Goal: Find specific page/section: Find specific page/section

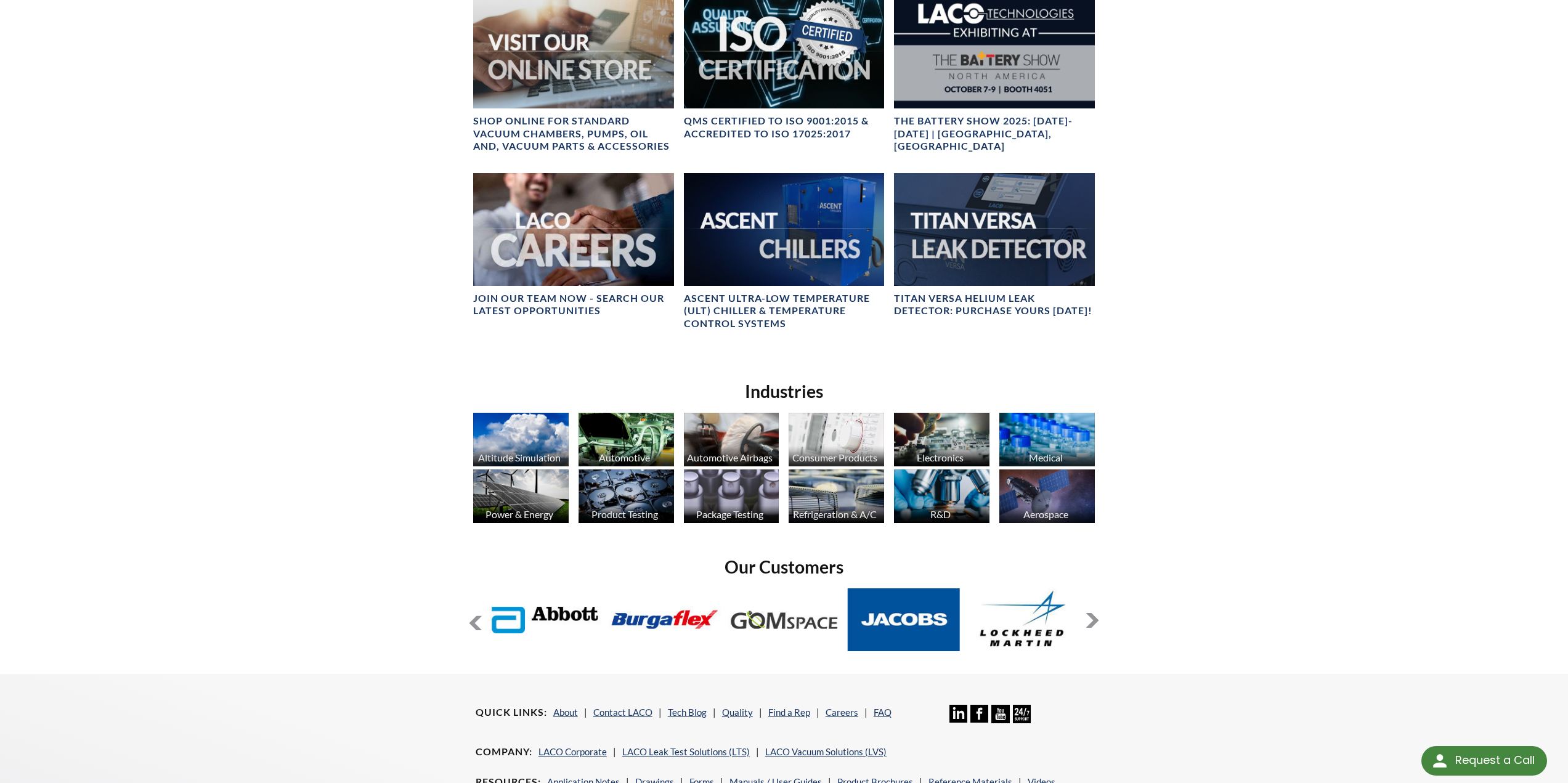
scroll to position [915, 0]
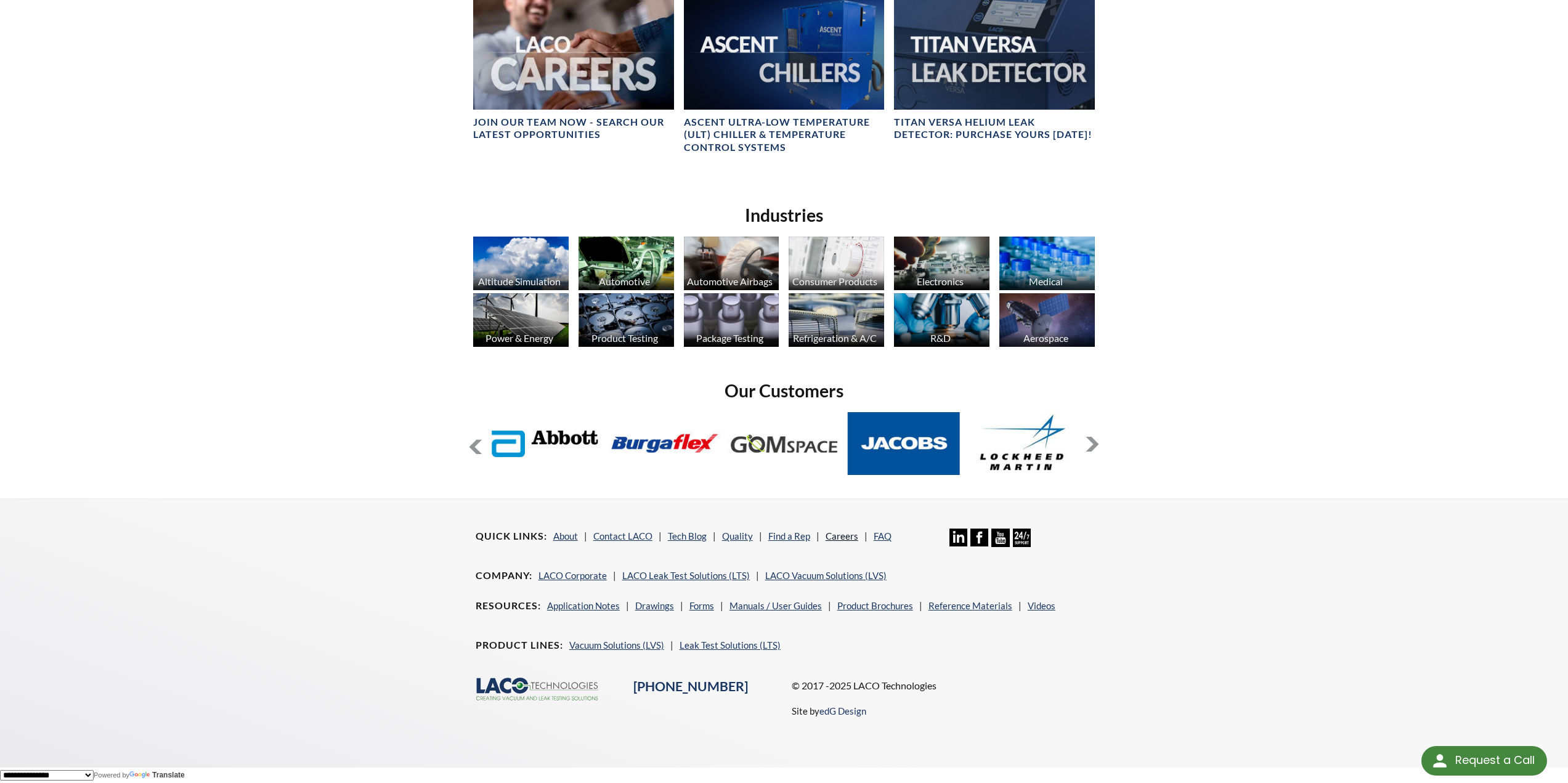
click at [833, 533] on link "Careers" at bounding box center [841, 535] width 32 height 11
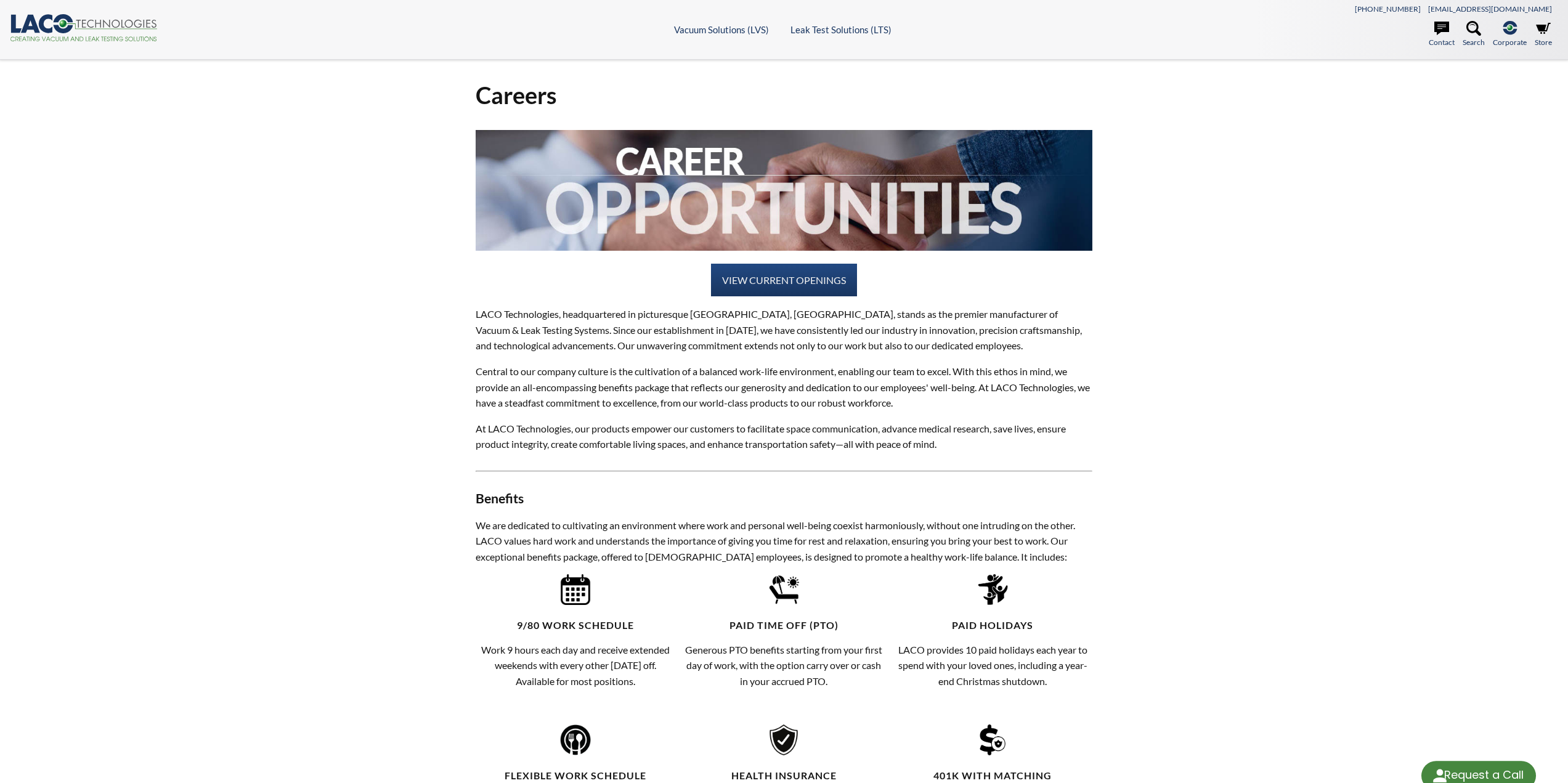
select select "Language Translate Widget"
click at [784, 251] on h4 at bounding box center [784, 191] width 617 height 123
click at [780, 278] on link "VIEW CURRENT OPENINGS" at bounding box center [784, 280] width 146 height 33
